Goal: Task Accomplishment & Management: Use online tool/utility

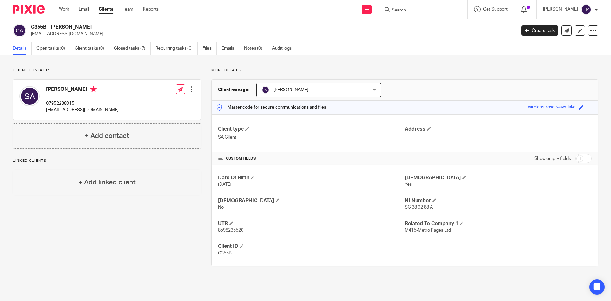
click at [423, 7] on form at bounding box center [425, 9] width 68 height 8
click at [421, 8] on input "Search" at bounding box center [419, 11] width 57 height 6
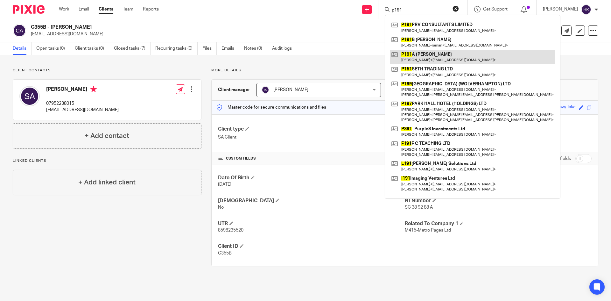
type input "p191"
click at [430, 58] on link at bounding box center [472, 57] width 165 height 15
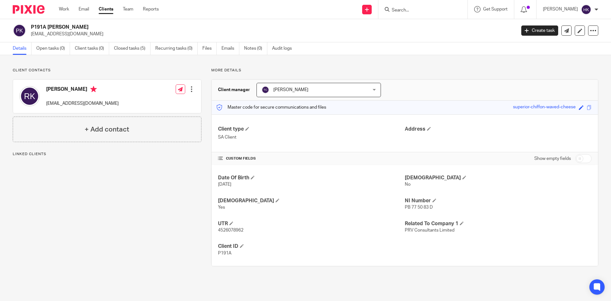
drag, startPoint x: 28, startPoint y: 37, endPoint x: 66, endPoint y: 39, distance: 37.9
click at [66, 39] on div "P191A [PERSON_NAME] [EMAIL_ADDRESS][DOMAIN_NAME] Create task Update from Compan…" at bounding box center [305, 30] width 611 height 23
click at [95, 39] on div "P191A [PERSON_NAME] [EMAIL_ADDRESS][DOMAIN_NAME] Create task Update from Compan…" at bounding box center [305, 30] width 611 height 23
drag, startPoint x: 30, startPoint y: 37, endPoint x: 78, endPoint y: 40, distance: 47.8
click at [78, 40] on div "P191A [PERSON_NAME] [EMAIL_ADDRESS][DOMAIN_NAME] Create task Update from Compan…" at bounding box center [305, 30] width 611 height 23
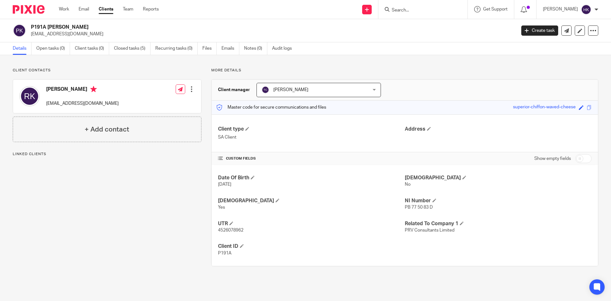
copy p "[EMAIL_ADDRESS][DOMAIN_NAME]"
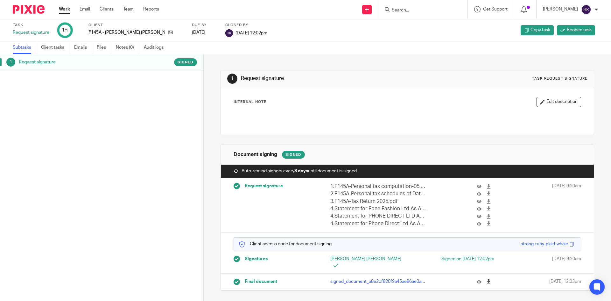
click at [486, 279] on icon at bounding box center [488, 281] width 5 height 5
click at [28, 11] on img at bounding box center [29, 9] width 32 height 9
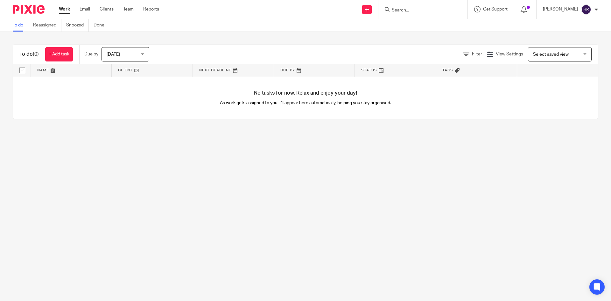
click at [39, 8] on img at bounding box center [29, 9] width 32 height 9
click at [423, 10] on input "Search" at bounding box center [419, 11] width 57 height 6
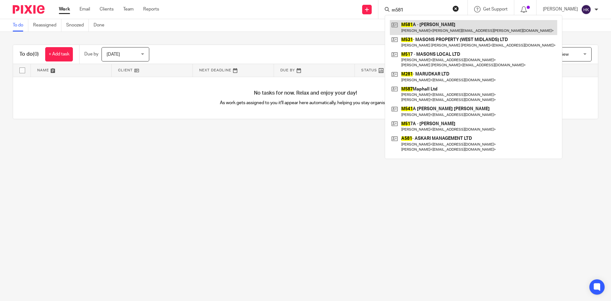
type input "m581"
click at [440, 29] on link at bounding box center [473, 27] width 167 height 15
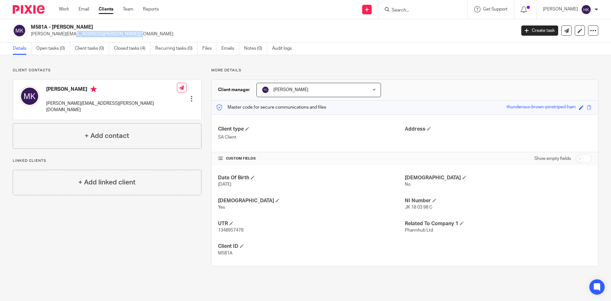
drag, startPoint x: 30, startPoint y: 37, endPoint x: 92, endPoint y: 41, distance: 61.6
click at [92, 41] on div "M581A - [PERSON_NAME] [PERSON_NAME][EMAIL_ADDRESS][PERSON_NAME][DOMAIN_NAME] Cr…" at bounding box center [305, 30] width 611 height 23
copy p "[PERSON_NAME][EMAIL_ADDRESS][PERSON_NAME][DOMAIN_NAME]"
click at [411, 8] on input "Search" at bounding box center [419, 11] width 57 height 6
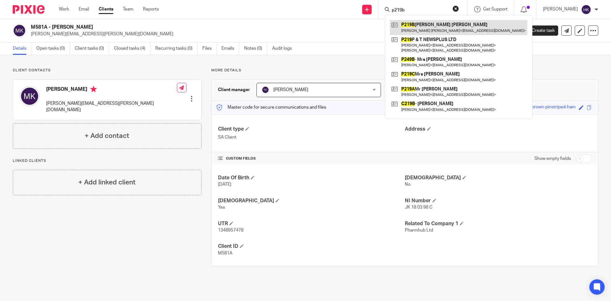
type input "p219b"
click at [472, 34] on link at bounding box center [458, 27] width 137 height 15
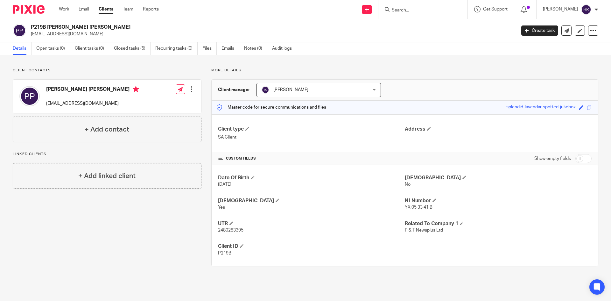
drag, startPoint x: 31, startPoint y: 36, endPoint x: 100, endPoint y: 40, distance: 69.5
click at [100, 40] on div "P219B Mr Pravin Chaturbhai Patel cottimoreloco@hotmail.co.uk Create task Update…" at bounding box center [305, 30] width 611 height 23
copy p "cottimoreloco@hotmail.co.uk"
drag, startPoint x: 378, startPoint y: 10, endPoint x: 378, endPoint y: 19, distance: 8.9
click at [372, 10] on link at bounding box center [367, 10] width 10 height 10
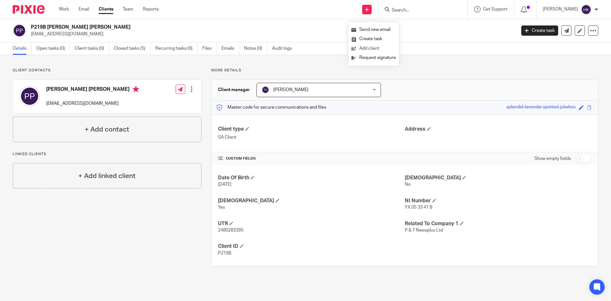
drag, startPoint x: 365, startPoint y: 58, endPoint x: 370, endPoint y: 44, distance: 14.3
click at [365, 58] on link "Request signature" at bounding box center [373, 57] width 45 height 9
click at [372, 59] on link "Request signature" at bounding box center [373, 57] width 45 height 9
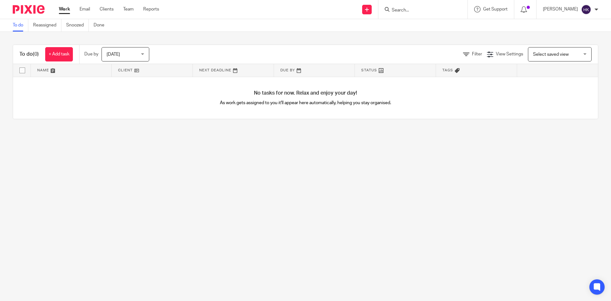
click at [422, 11] on input "Search" at bounding box center [419, 11] width 57 height 6
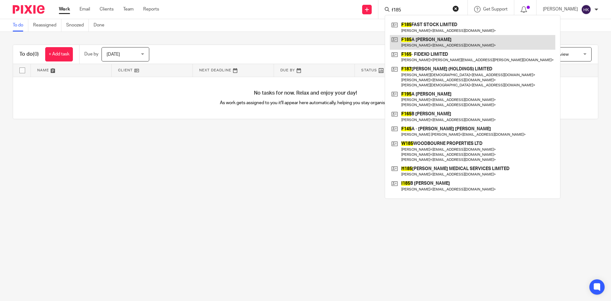
type input "f185"
click at [441, 37] on link at bounding box center [472, 42] width 165 height 15
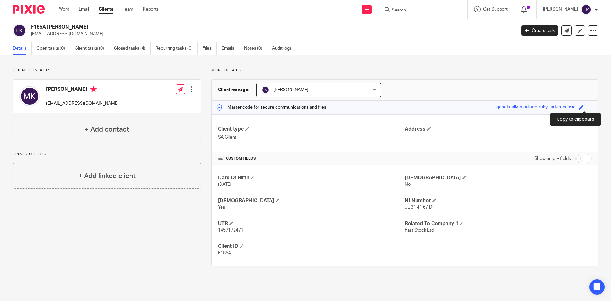
click at [587, 108] on span at bounding box center [589, 107] width 5 height 5
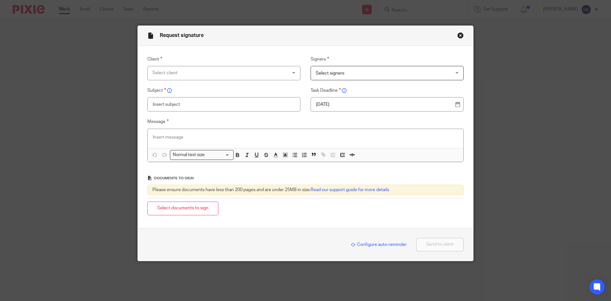
click at [187, 71] on div "Select client" at bounding box center [211, 72] width 118 height 13
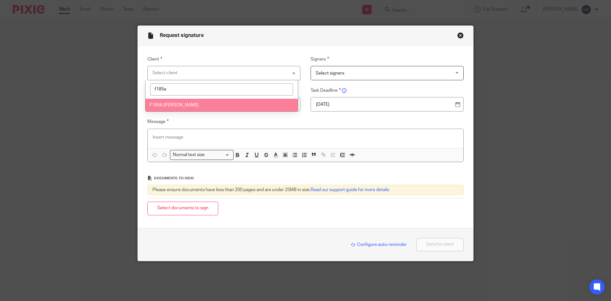
type input "f185a"
click at [193, 105] on span "F185A [PERSON_NAME]" at bounding box center [174, 105] width 49 height 4
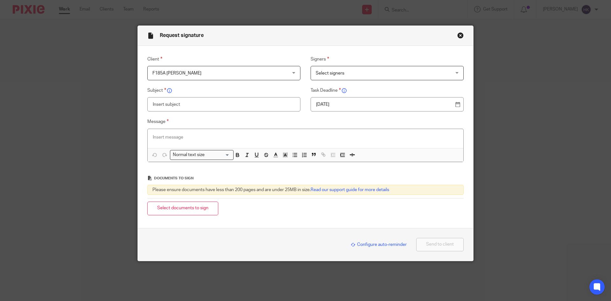
click at [332, 69] on span "Select signers" at bounding box center [375, 72] width 118 height 13
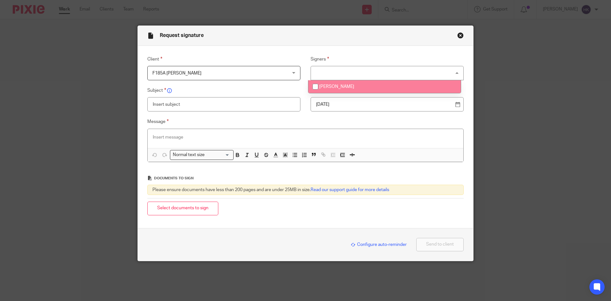
click at [345, 88] on span "Mandip Singh Khroad" at bounding box center [336, 86] width 35 height 4
checkbox input "true"
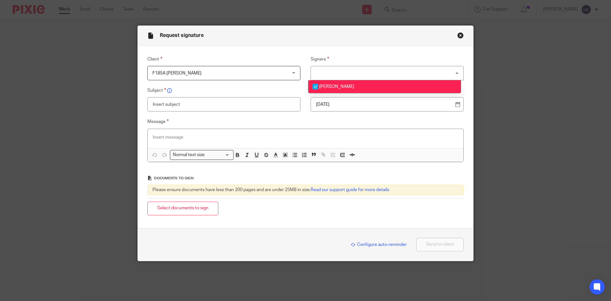
click at [342, 102] on p "15 Aug 2025" at bounding box center [384, 104] width 137 height 6
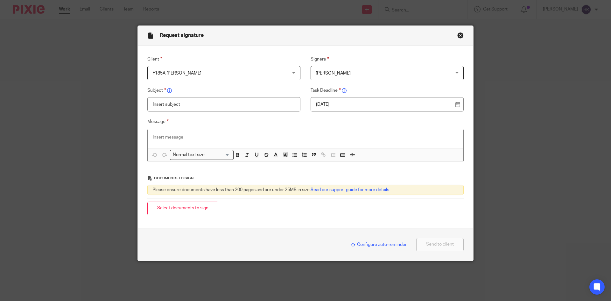
click at [165, 137] on p at bounding box center [305, 137] width 305 height 6
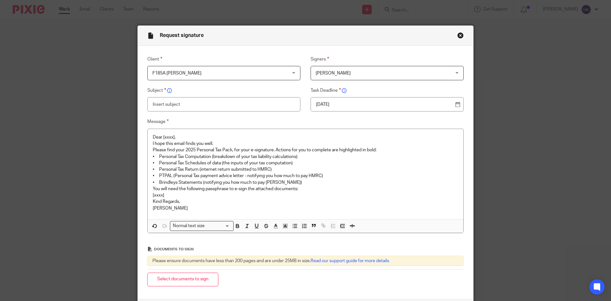
click at [171, 106] on input "text" at bounding box center [223, 104] width 153 height 14
type input "F185A - Personal Tax Return Pack"
click at [177, 136] on p "Dear [xxxx]," at bounding box center [305, 137] width 305 height 6
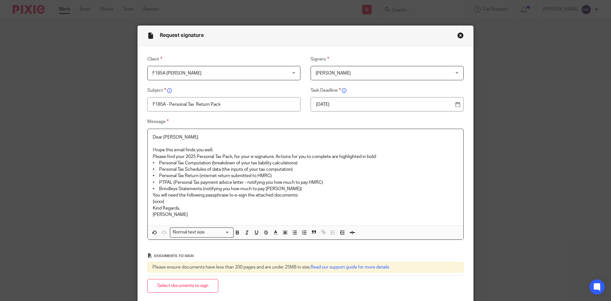
click at [219, 149] on p "I hope this email finds you well." at bounding box center [305, 150] width 305 height 6
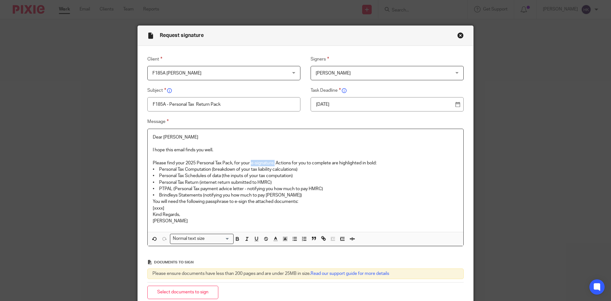
drag, startPoint x: 250, startPoint y: 161, endPoint x: 274, endPoint y: 161, distance: 23.2
click at [274, 161] on p "Please find your 2025 Personal Tax Pack, for your e-signature. Actions for you …" at bounding box center [305, 163] width 305 height 6
click at [386, 163] on p "Please find your 2025 Personal Tax Pack, for your e-signature. Actions for you …" at bounding box center [305, 163] width 305 height 6
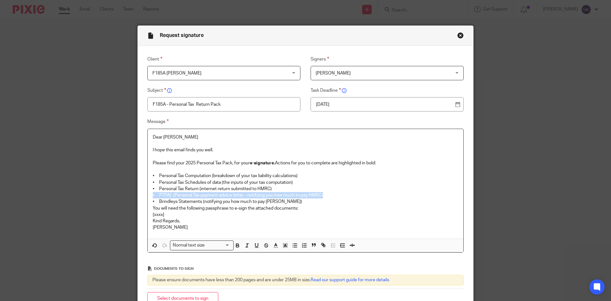
drag, startPoint x: 151, startPoint y: 194, endPoint x: 338, endPoint y: 197, distance: 187.1
click at [338, 197] on p "• PTPAL (Personal Tax payment advice letter - notifying you how much to pay HMR…" at bounding box center [305, 195] width 305 height 6
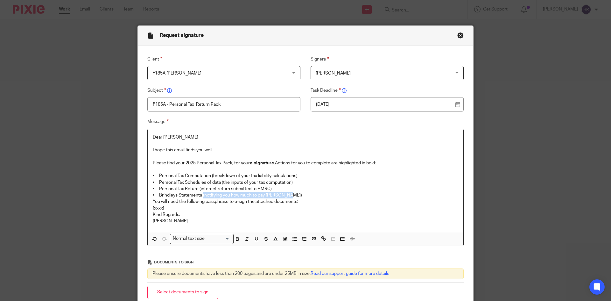
drag, startPoint x: 201, startPoint y: 193, endPoint x: 290, endPoint y: 193, distance: 88.8
click at [290, 193] on p "• Brindleys Statements (notifying you how much to pay Brindleys)" at bounding box center [305, 195] width 305 height 6
click at [300, 196] on p "• Brindleys Statements (notifying you how much to pay Brindleys)" at bounding box center [305, 195] width 305 height 6
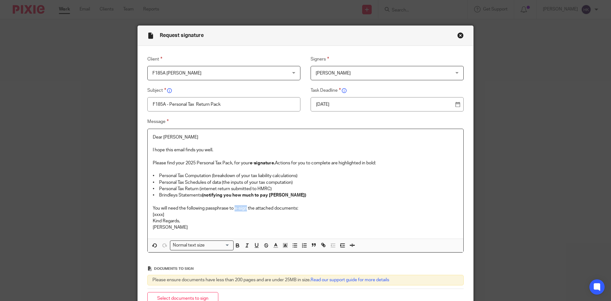
drag, startPoint x: 234, startPoint y: 207, endPoint x: 246, endPoint y: 208, distance: 11.8
click at [246, 208] on p "You will need the following passphrase to e-sign the attached documents:" at bounding box center [305, 208] width 305 height 6
drag, startPoint x: 165, startPoint y: 215, endPoint x: 144, endPoint y: 215, distance: 22.0
click at [144, 215] on div "Message Dear Mandip I hope this email finds you well. Please find your 2025 Per…" at bounding box center [300, 185] width 326 height 135
drag, startPoint x: 227, startPoint y: 217, endPoint x: 141, endPoint y: 216, distance: 85.6
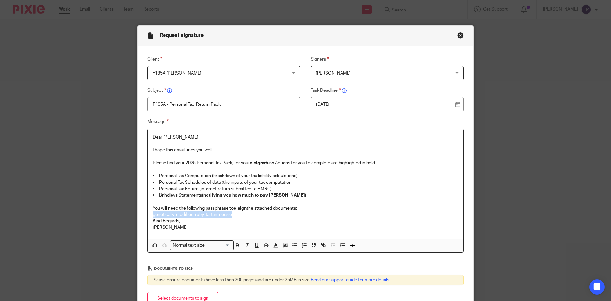
click at [141, 216] on div "Message Dear Mandip I hope this email finds you well. Please find your 2025 Per…" at bounding box center [300, 185] width 326 height 135
click at [181, 245] on div "Normal text size" at bounding box center [200, 245] width 60 height 8
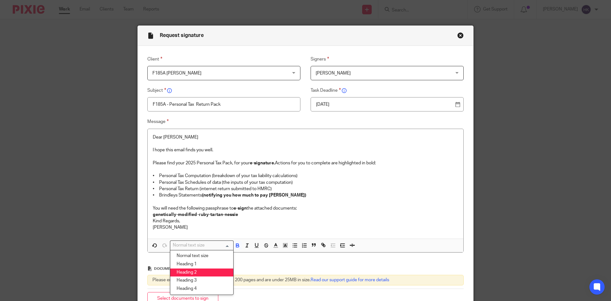
click at [193, 271] on li "Heading 2" at bounding box center [201, 272] width 63 height 8
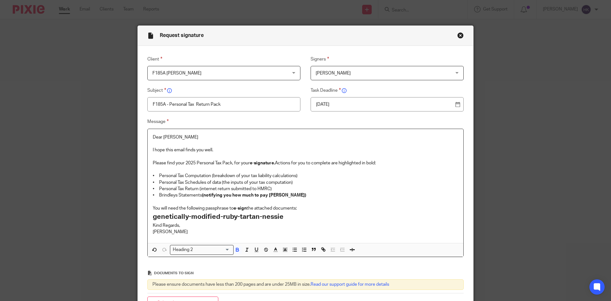
click at [305, 211] on p "You will need the following passphrase to e-sign the attached documents:" at bounding box center [305, 208] width 305 height 6
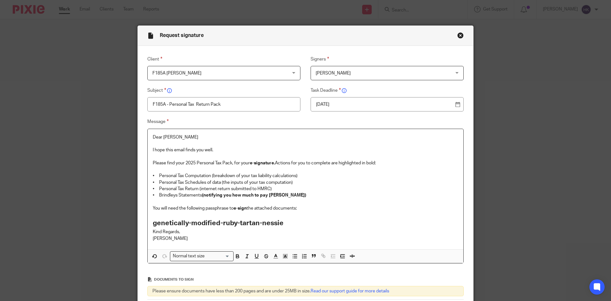
click at [289, 221] on h2 "genetically-modified-ruby-tartan-nessie" at bounding box center [305, 223] width 305 height 11
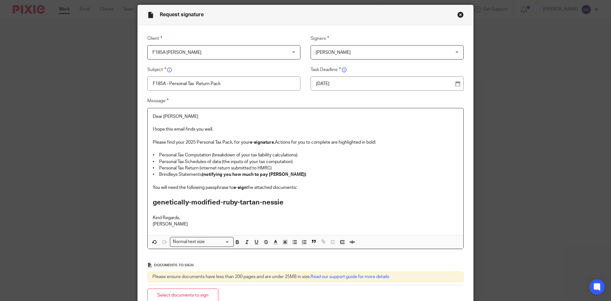
scroll to position [32, 0]
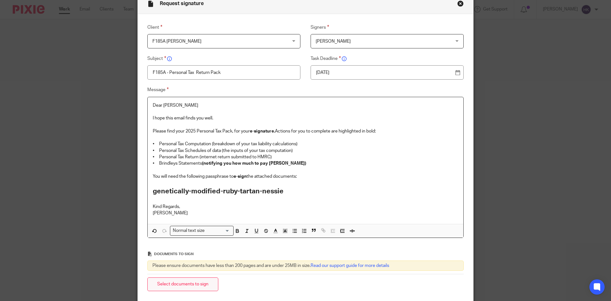
click at [179, 286] on button "Select documents to sign" at bounding box center [182, 284] width 71 height 14
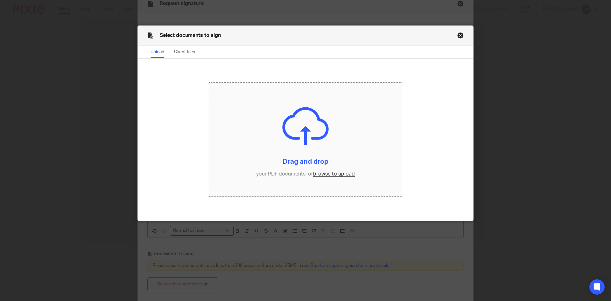
click at [324, 171] on input "file" at bounding box center [305, 140] width 195 height 114
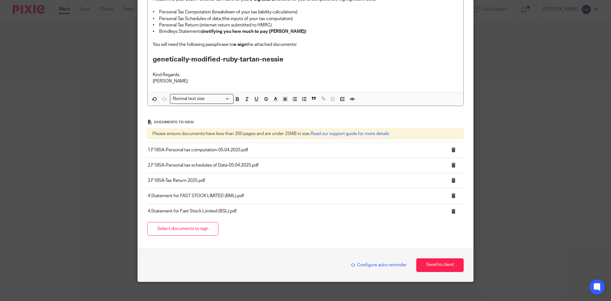
scroll to position [170, 0]
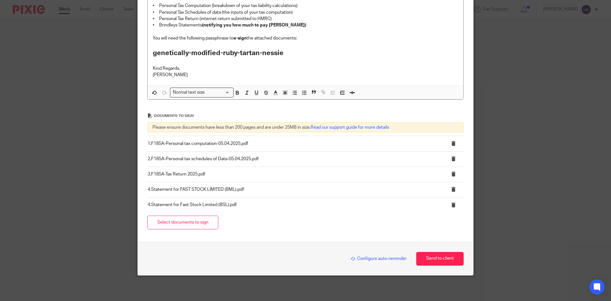
click at [377, 260] on span "Configure auto-reminder" at bounding box center [379, 258] width 56 height 4
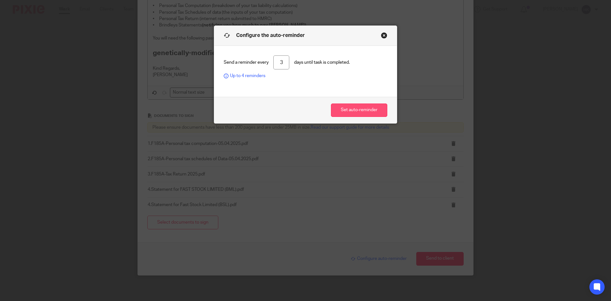
click at [340, 112] on button "Set auto-reminder" at bounding box center [359, 110] width 56 height 14
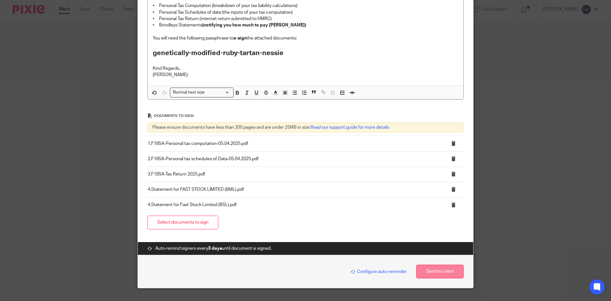
click at [435, 274] on button "Send to client" at bounding box center [439, 271] width 47 height 14
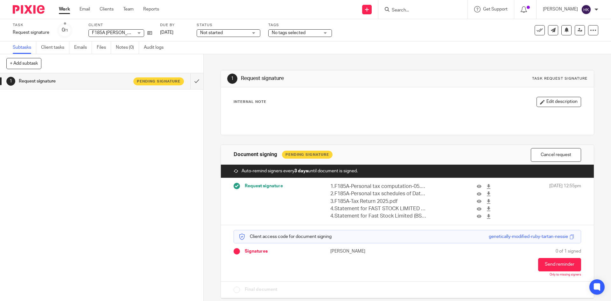
click at [404, 8] on input "Search" at bounding box center [419, 11] width 57 height 6
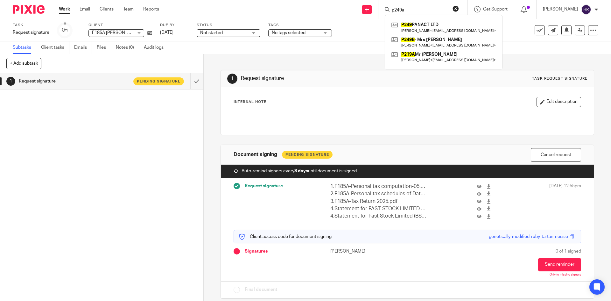
type input "p249a"
click button "submit" at bounding box center [0, 0] width 0 height 0
click at [428, 27] on link at bounding box center [444, 27] width 108 height 15
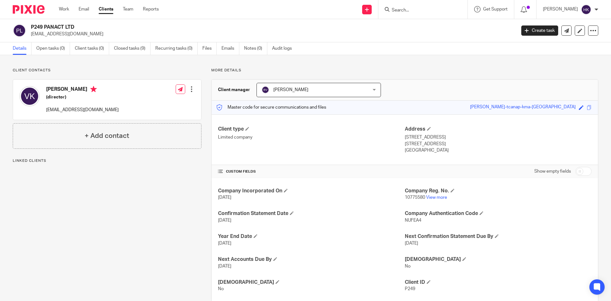
drag, startPoint x: 31, startPoint y: 38, endPoint x: 89, endPoint y: 40, distance: 58.3
click at [89, 40] on div "P249 PANACT LTD [EMAIL_ADDRESS][DOMAIN_NAME] Create task Update from Companies …" at bounding box center [305, 30] width 611 height 23
copy p "[EMAIL_ADDRESS][DOMAIN_NAME]"
